Goal: Find specific page/section: Find specific page/section

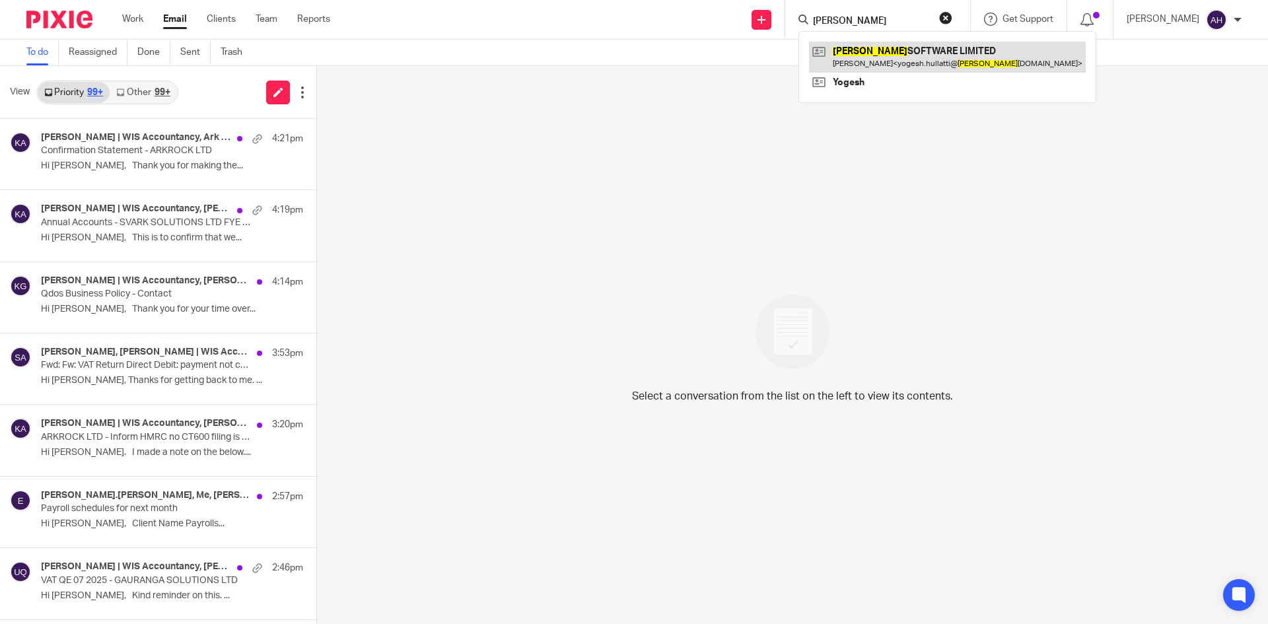
type input "[PERSON_NAME]"
click at [868, 58] on link at bounding box center [947, 57] width 277 height 30
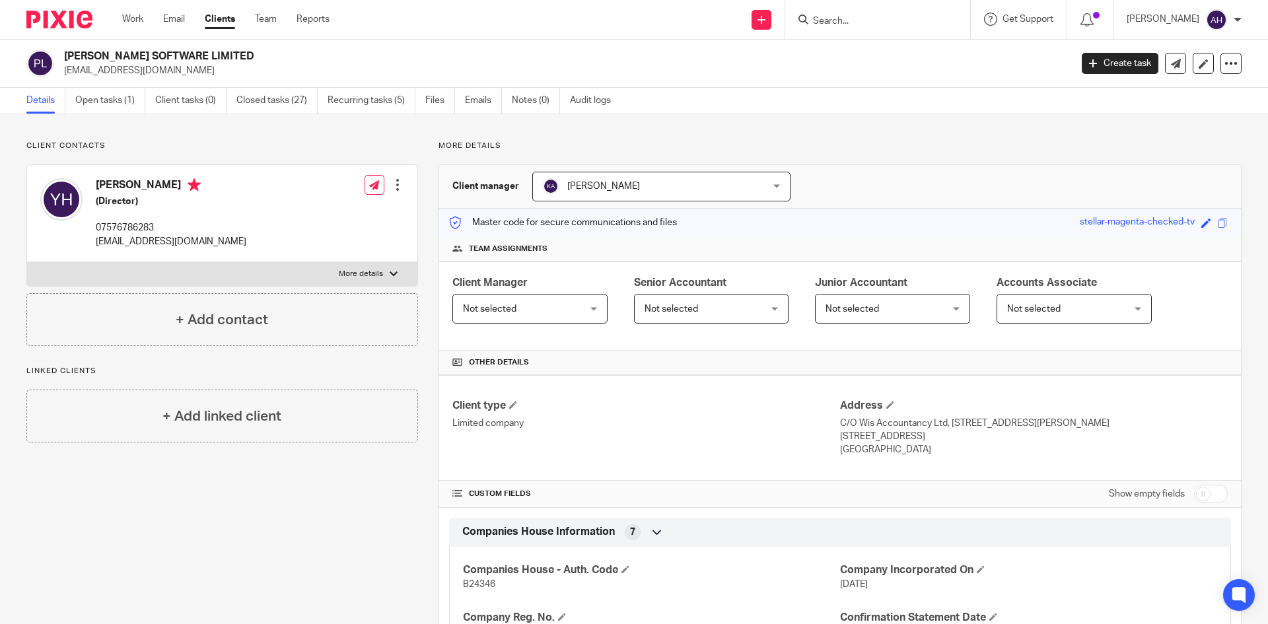
drag, startPoint x: 223, startPoint y: 49, endPoint x: 63, endPoint y: 52, distance: 160.5
click at [63, 52] on div "PUSHPA SOFTWARE LIMITED yogesh.hullatti@pushpasoftwareltd.co.uk Create task Upd…" at bounding box center [634, 64] width 1268 height 48
copy h2 "[PERSON_NAME] SOFTWARE LIMITED"
